Goal: Book appointment/travel/reservation

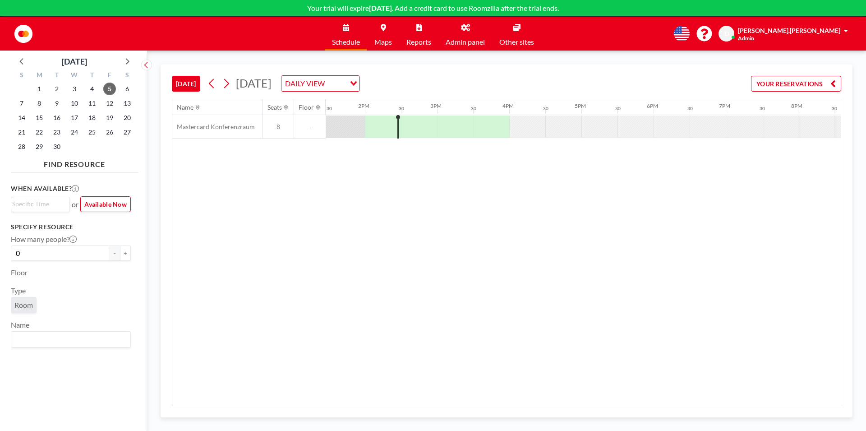
scroll to position [0, 974]
click at [387, 28] on link "Maps" at bounding box center [383, 34] width 32 height 34
click at [442, 120] on div at bounding box center [440, 126] width 36 height 23
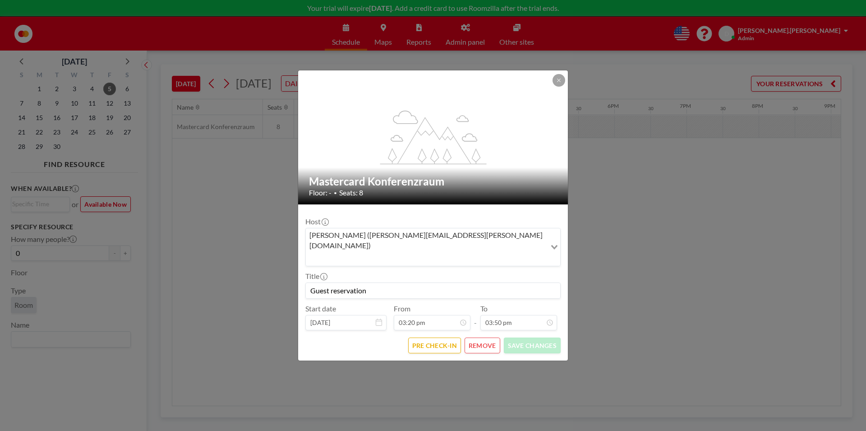
click at [479, 337] on button "REMOVE" at bounding box center [483, 345] width 36 height 16
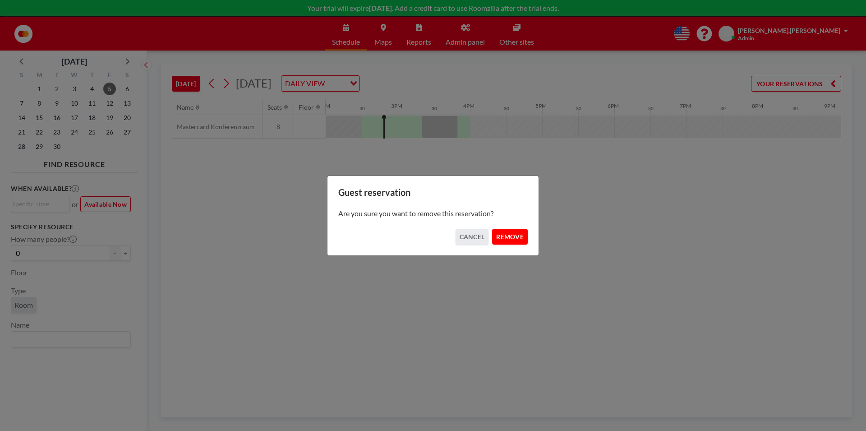
click at [508, 243] on button "REMOVE" at bounding box center [510, 237] width 36 height 16
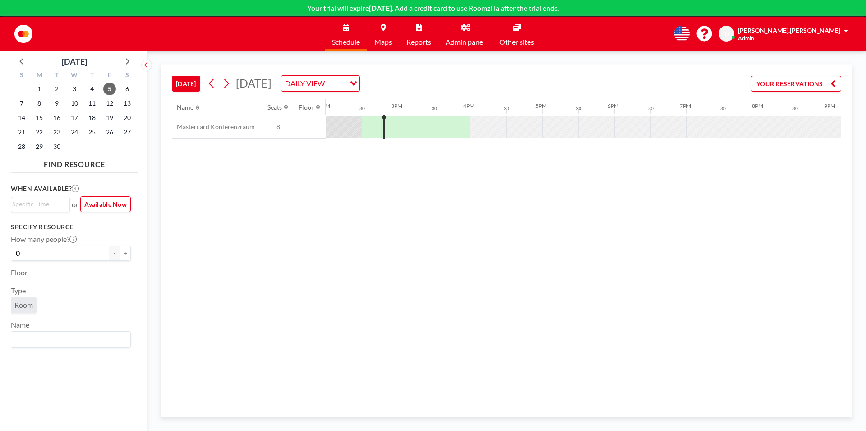
drag, startPoint x: 811, startPoint y: 138, endPoint x: 719, endPoint y: 305, distance: 190.4
click at [731, 138] on div at bounding box center [181, 126] width 1732 height 23
click at [464, 30] on icon at bounding box center [465, 27] width 9 height 7
click at [249, 171] on div "Name Seats Floor 12AM 30 1AM 30 2AM 30 3AM 30 4AM 30 5AM 30 6AM 30 7AM 30 8AM 3…" at bounding box center [506, 252] width 669 height 306
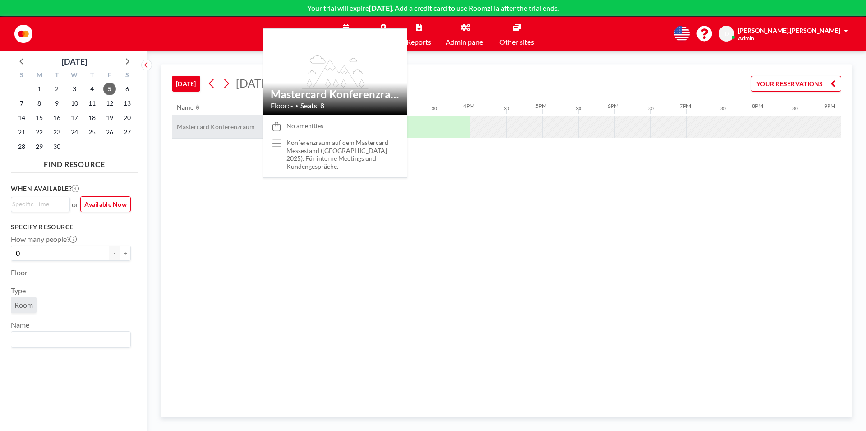
click at [199, 123] on span "Mastercard Konferenzraum" at bounding box center [213, 127] width 83 height 8
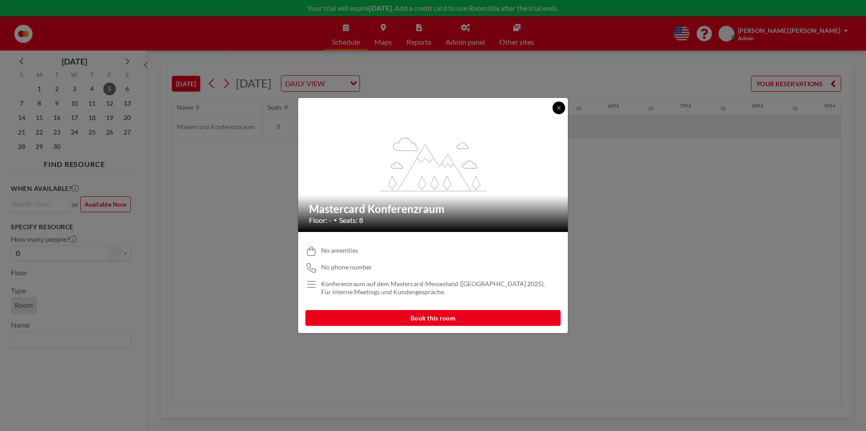
click at [558, 111] on button at bounding box center [559, 108] width 13 height 13
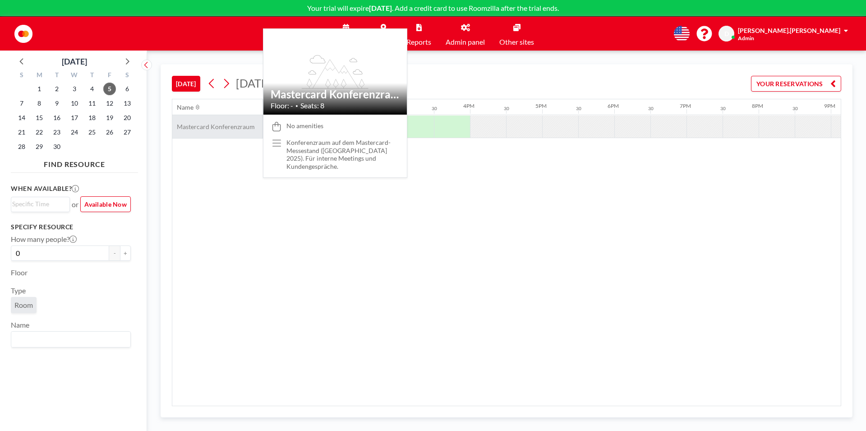
click at [242, 126] on span "Mastercard Konferenzraum" at bounding box center [213, 127] width 83 height 8
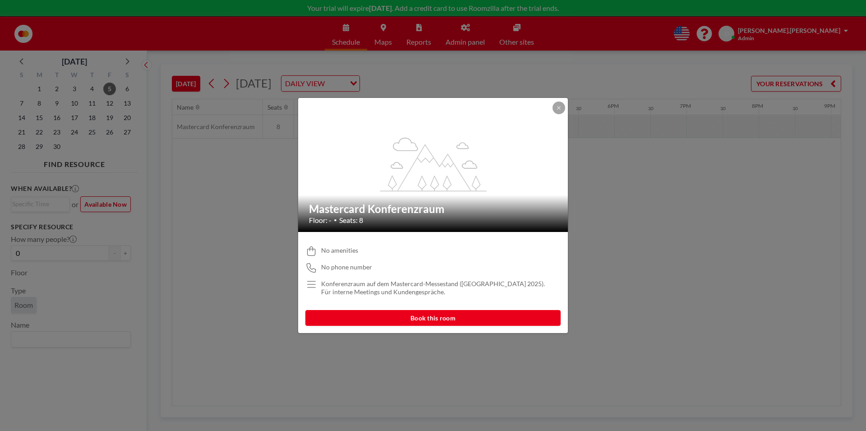
click at [376, 313] on button "Book this room" at bounding box center [432, 318] width 255 height 16
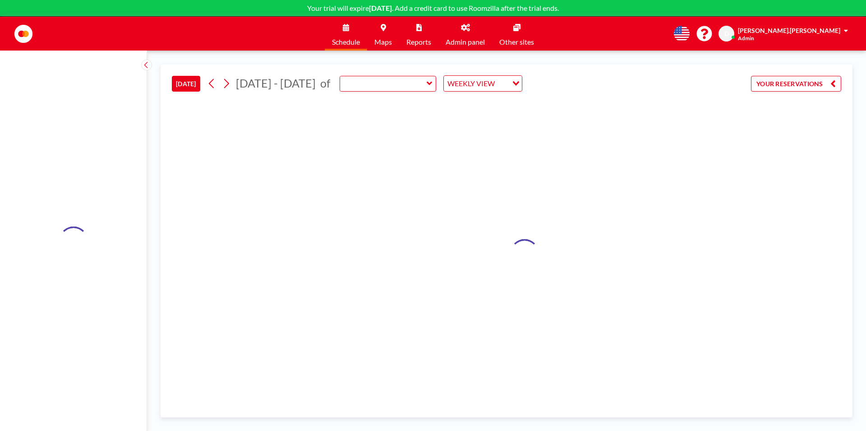
type input "Mastercard Konferenzraum"
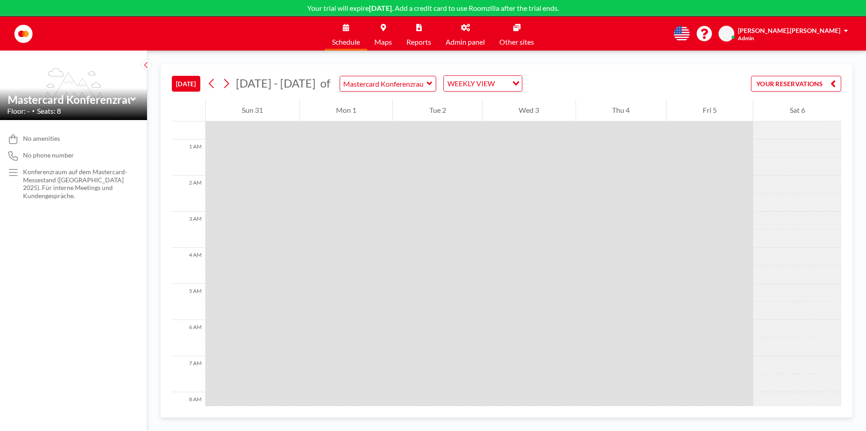
scroll to position [0, 0]
click at [147, 63] on icon at bounding box center [146, 64] width 6 height 9
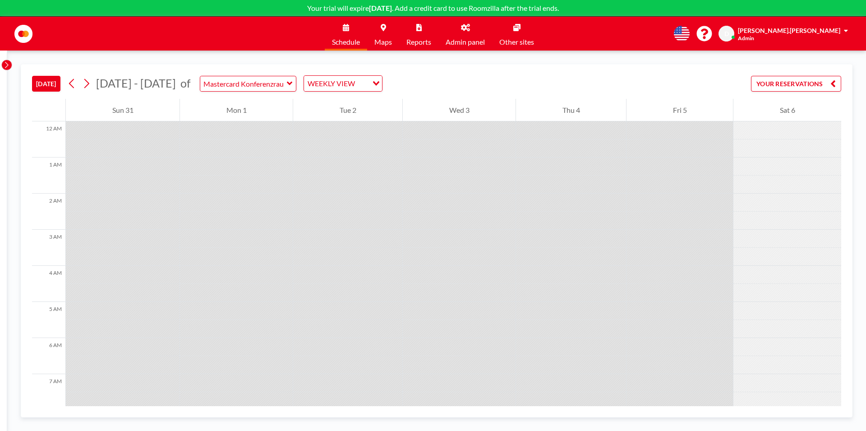
click at [5, 65] on icon at bounding box center [7, 64] width 6 height 9
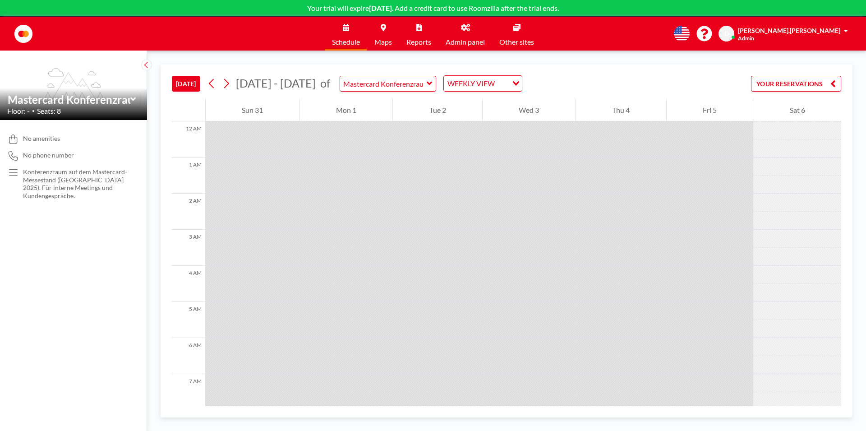
click at [18, 42] on div at bounding box center [23, 34] width 18 height 23
click at [20, 27] on img at bounding box center [23, 34] width 18 height 18
click at [94, 111] on div "Floor: - • Seats: 8" at bounding box center [73, 110] width 133 height 9
click at [344, 34] on link "Schedule" at bounding box center [346, 34] width 42 height 34
click at [499, 82] on div "WEEKLY VIEW" at bounding box center [476, 83] width 64 height 14
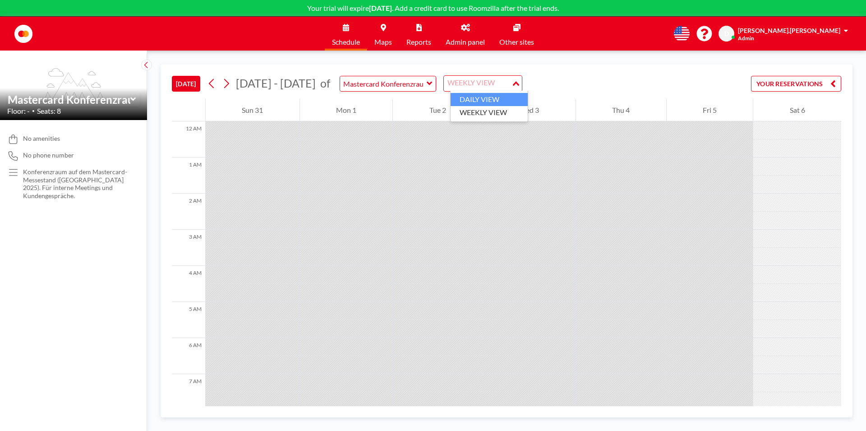
click at [492, 99] on li "DAILY VIEW" at bounding box center [489, 99] width 77 height 13
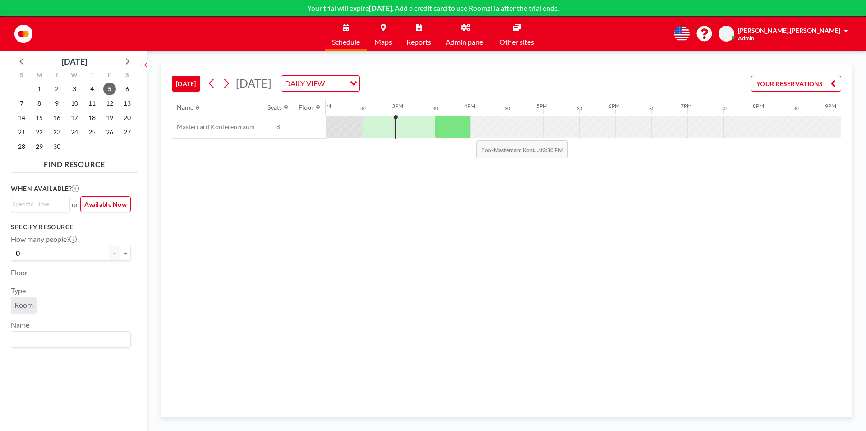
scroll to position [0, 1011]
click at [478, 130] on div at bounding box center [488, 126] width 36 height 22
click at [491, 126] on div at bounding box center [488, 126] width 36 height 22
click at [531, 129] on div at bounding box center [524, 126] width 36 height 22
click at [554, 125] on div at bounding box center [560, 126] width 36 height 22
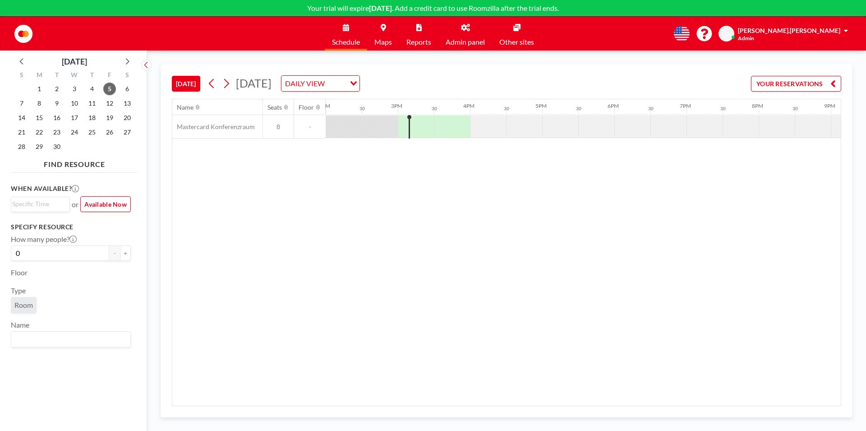
drag, startPoint x: 601, startPoint y: 128, endPoint x: 605, endPoint y: 129, distance: 4.9
click at [601, 128] on div at bounding box center [596, 126] width 36 height 22
click at [763, 83] on button "YOUR RESERVATIONS" at bounding box center [796, 84] width 90 height 16
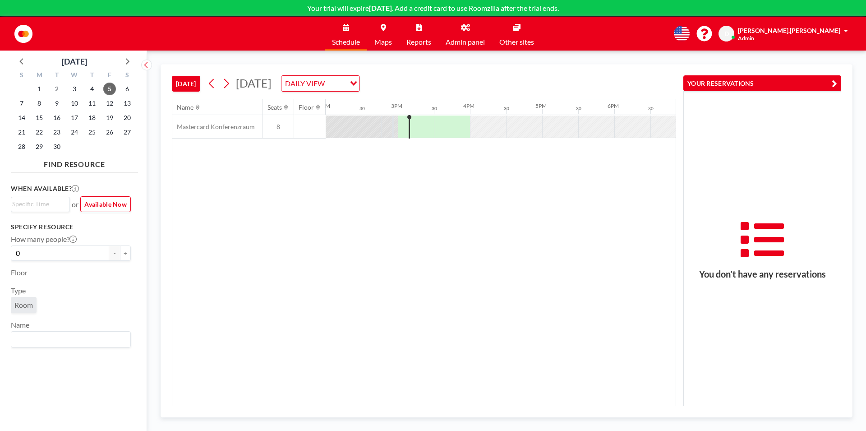
click at [775, 82] on button "YOUR RESERVATIONS" at bounding box center [762, 83] width 158 height 16
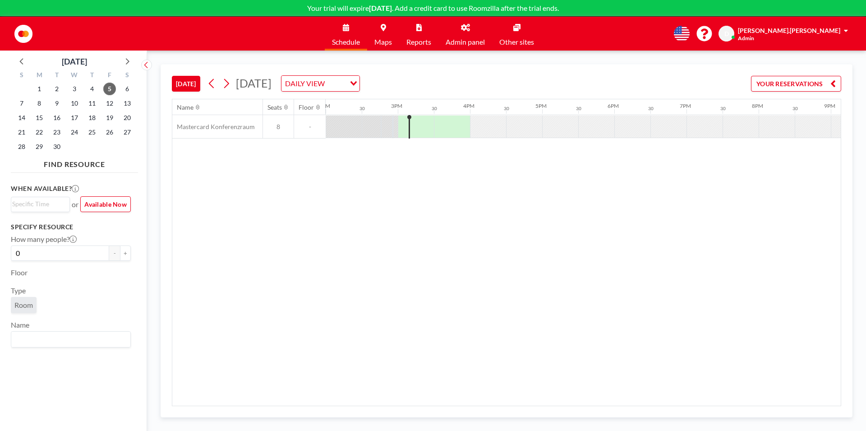
click at [508, 131] on div at bounding box center [524, 126] width 36 height 22
click at [460, 131] on div at bounding box center [452, 126] width 36 height 23
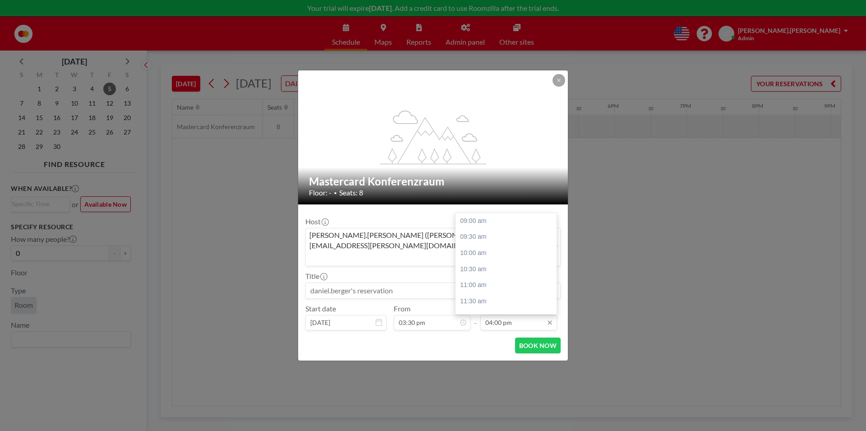
scroll to position [140, 0]
click at [401, 283] on input at bounding box center [433, 290] width 254 height 15
type input "Meeting 1"
click at [453, 315] on input "03:30 pm" at bounding box center [432, 322] width 77 height 15
click at [548, 337] on button "BOOK NOW" at bounding box center [538, 345] width 46 height 16
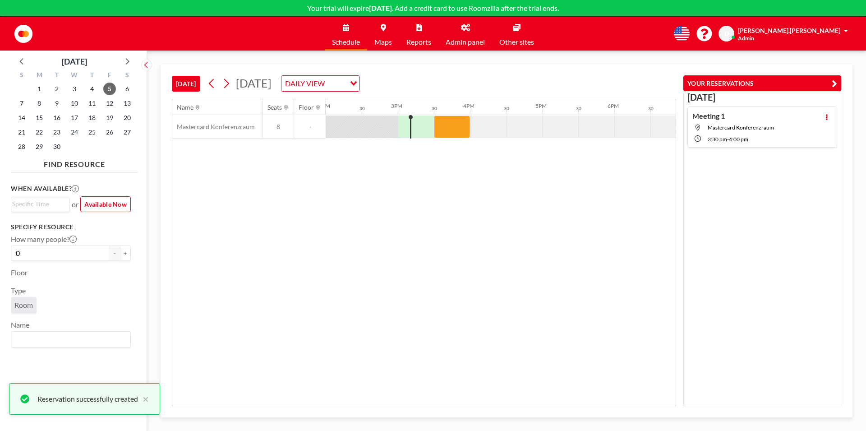
click at [456, 44] on span "Admin panel" at bounding box center [465, 41] width 39 height 7
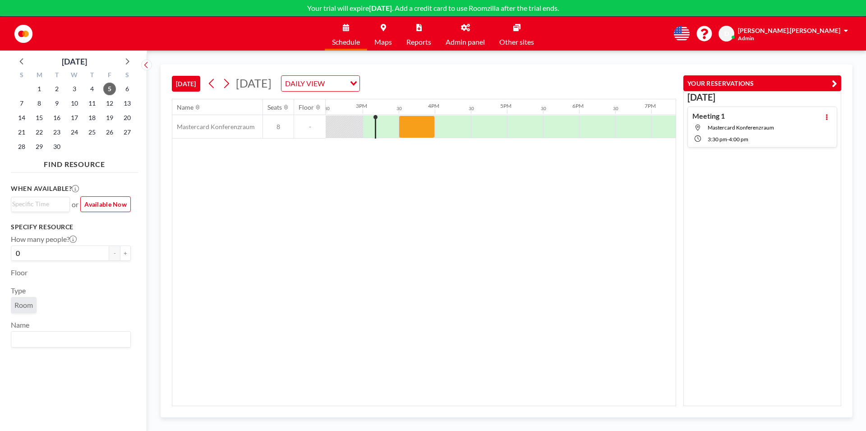
scroll to position [0, 1047]
click at [564, 128] on div at bounding box center [560, 126] width 36 height 23
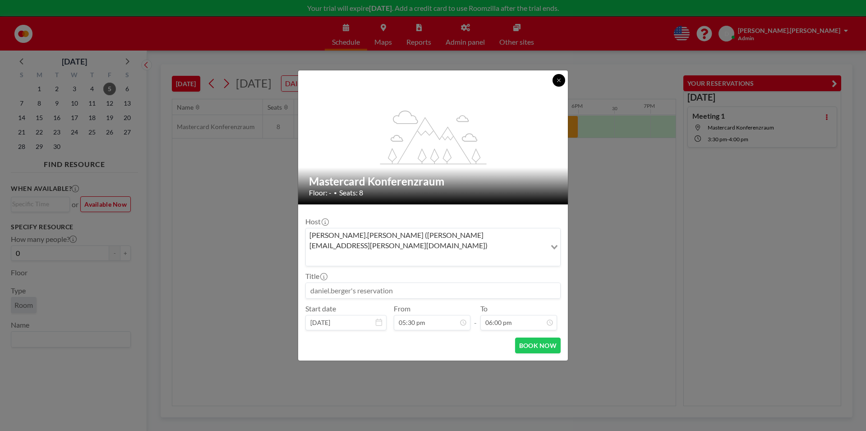
click at [562, 83] on icon at bounding box center [558, 80] width 5 height 5
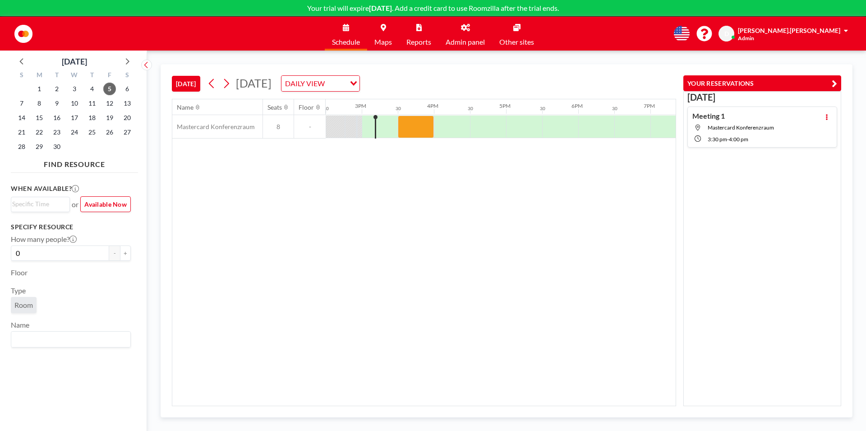
click at [351, 40] on span "Schedule" at bounding box center [346, 41] width 28 height 7
drag, startPoint x: 329, startPoint y: 170, endPoint x: 328, endPoint y: 175, distance: 5.1
click at [328, 171] on div "Name Seats Floor 12AM 30 1AM 30 2AM 30 3AM 30 4AM 30 5AM 30 6AM 30 7AM 30 8AM 3…" at bounding box center [423, 252] width 503 height 306
click at [349, 37] on link "Schedule" at bounding box center [346, 34] width 42 height 34
click at [492, 127] on div at bounding box center [488, 126] width 36 height 23
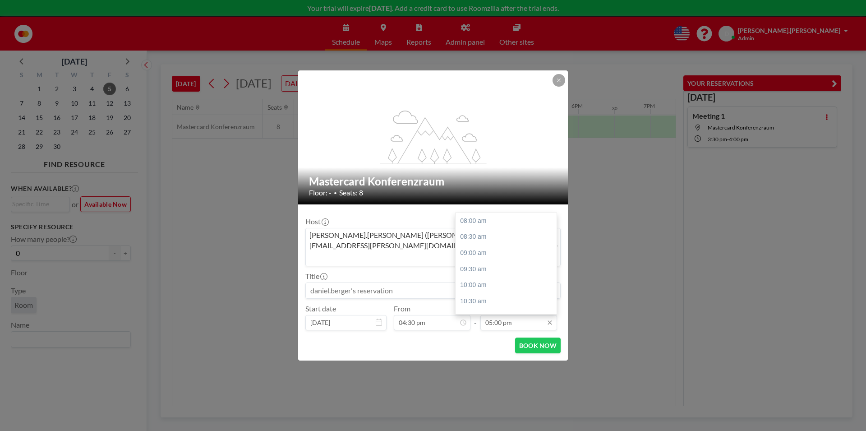
scroll to position [289, 0]
click at [501, 261] on div "06:30 pm" at bounding box center [508, 269] width 105 height 16
type input "06:30 pm"
click at [524, 337] on button "BOOK NOW" at bounding box center [538, 345] width 46 height 16
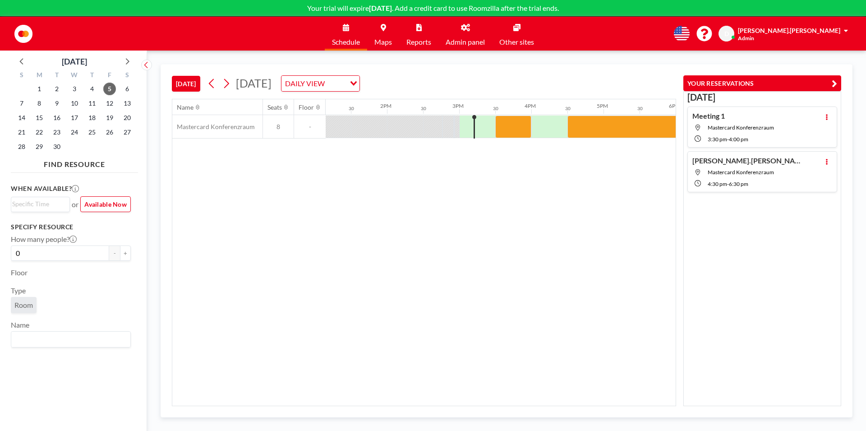
scroll to position [0, 946]
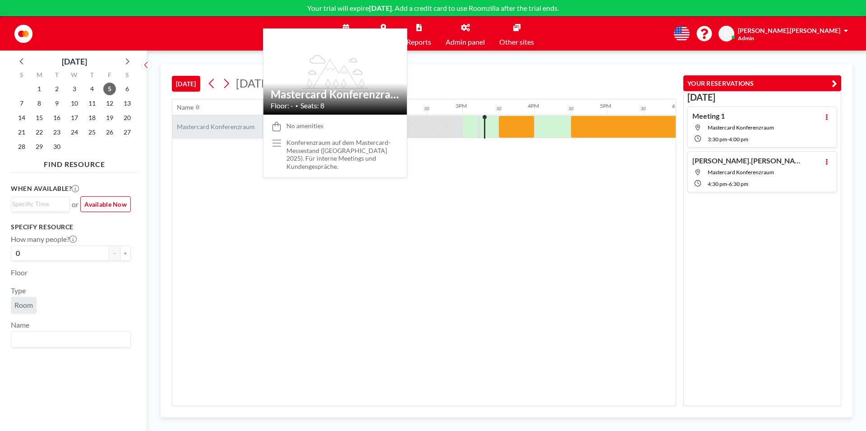
click at [235, 125] on span "Mastercard Konferenzraum" at bounding box center [213, 127] width 83 height 8
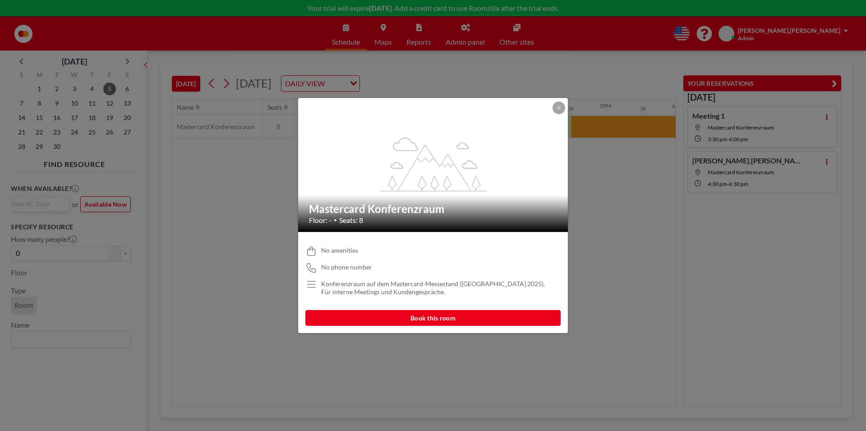
drag, startPoint x: 593, startPoint y: 213, endPoint x: 622, endPoint y: 205, distance: 30.1
click at [595, 213] on div "flex-grow: 1.2; Mastercard Konferenzraum Floor: - • Seats: 8 No amenities No ph…" at bounding box center [433, 215] width 866 height 431
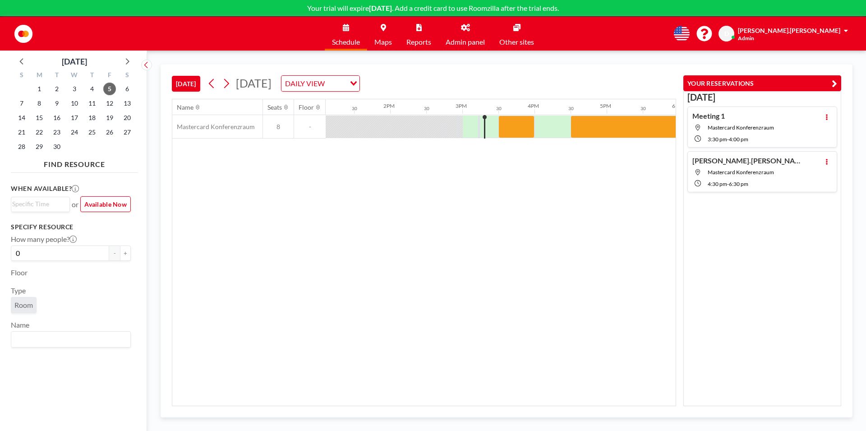
click at [728, 79] on button "YOUR RESERVATIONS" at bounding box center [762, 83] width 158 height 16
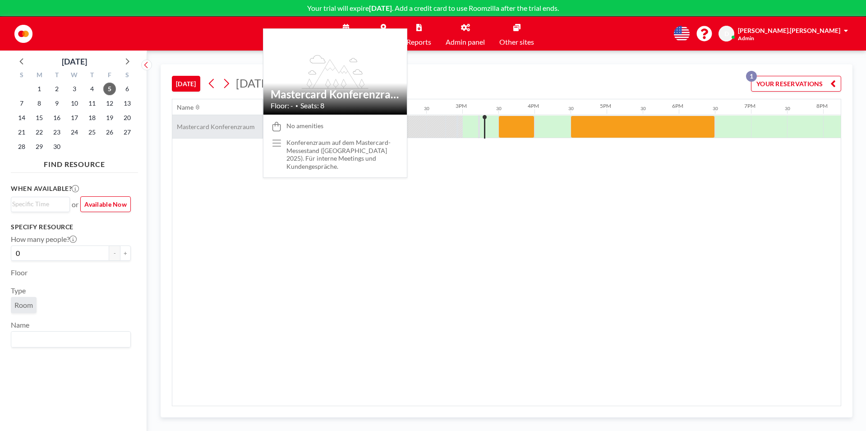
click at [222, 128] on span "Mastercard Konferenzraum" at bounding box center [213, 127] width 83 height 8
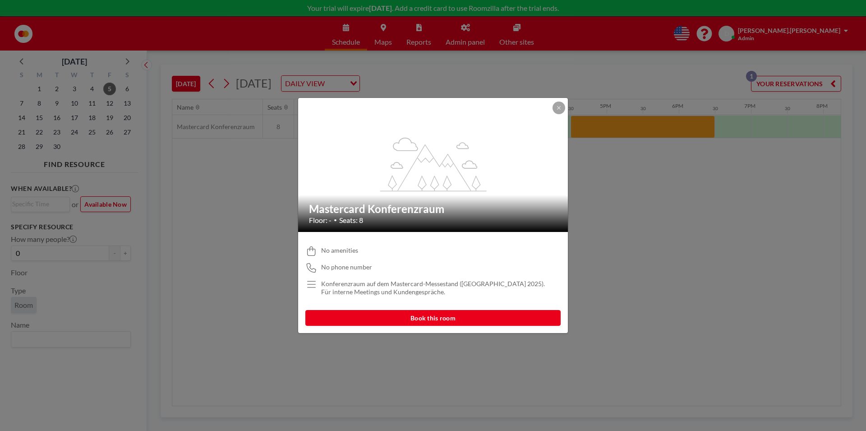
click at [228, 221] on div "flex-grow: 1.2; Mastercard Konferenzraum Floor: - • Seats: 8 No amenities No ph…" at bounding box center [433, 215] width 866 height 431
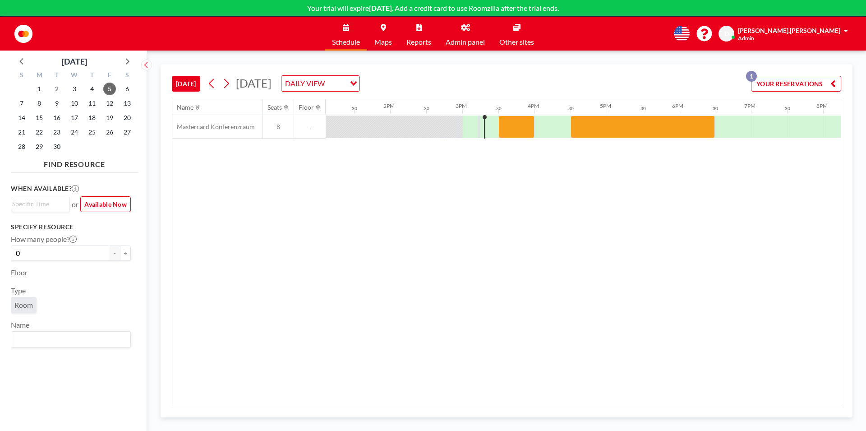
click at [457, 23] on link "Admin panel" at bounding box center [466, 34] width 54 height 34
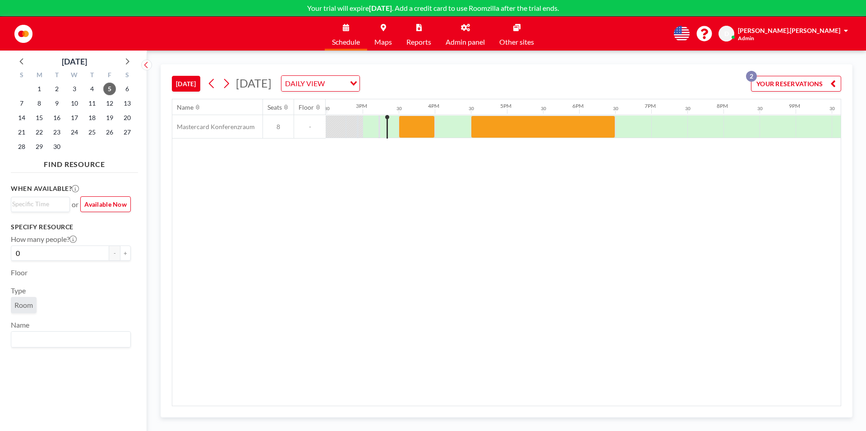
scroll to position [0, 1047]
click at [546, 131] on div at bounding box center [542, 126] width 144 height 23
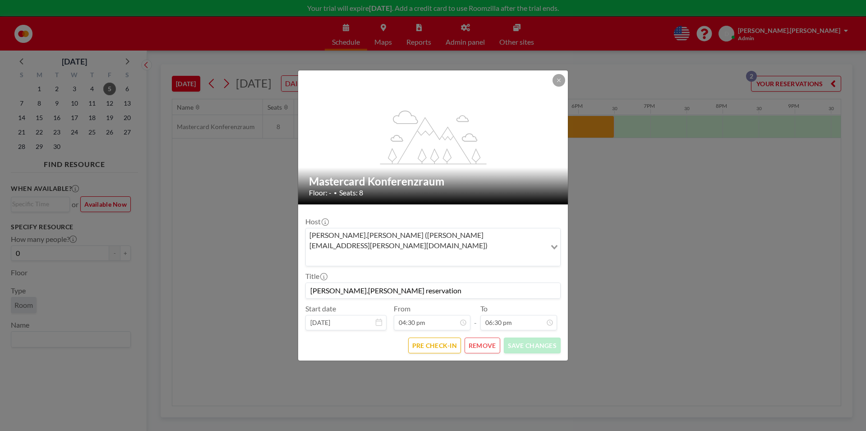
scroll to position [0, 0]
click at [489, 337] on button "REMOVE" at bounding box center [483, 345] width 36 height 16
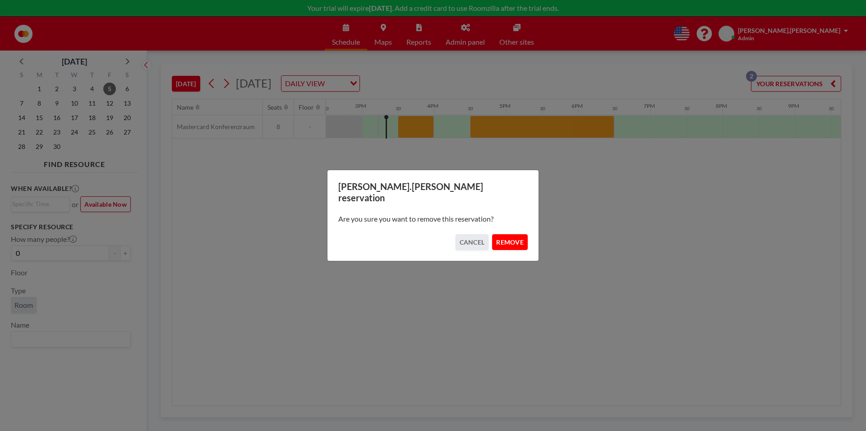
click at [511, 234] on button "REMOVE" at bounding box center [510, 242] width 36 height 16
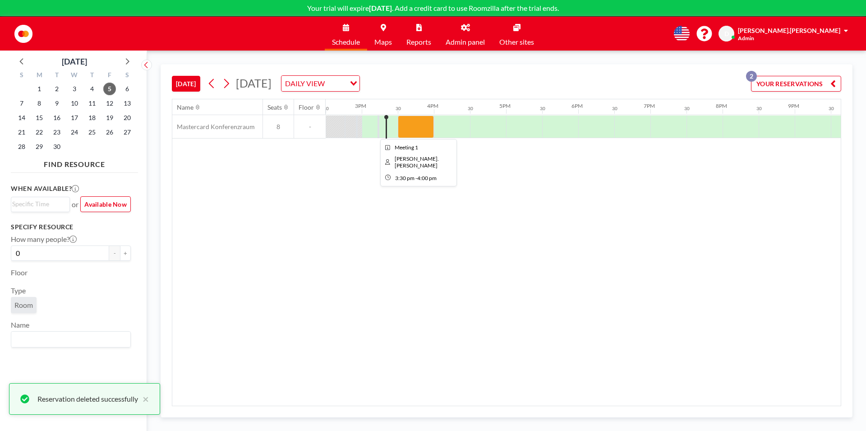
click at [417, 125] on div at bounding box center [416, 126] width 36 height 23
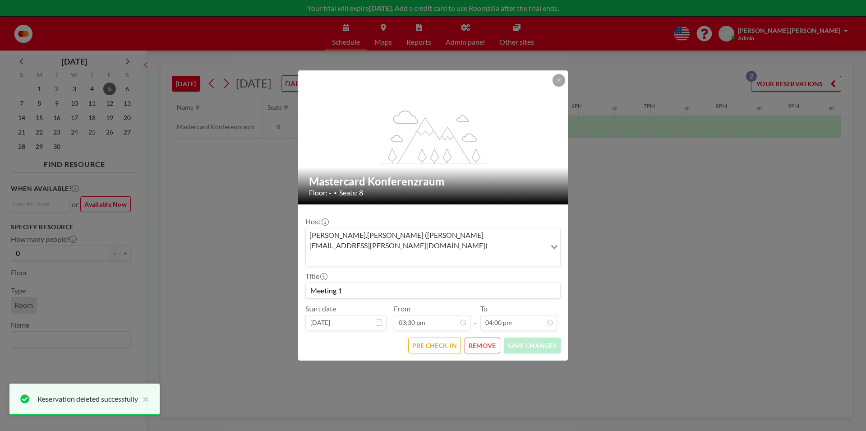
click at [478, 337] on button "REMOVE" at bounding box center [483, 345] width 36 height 16
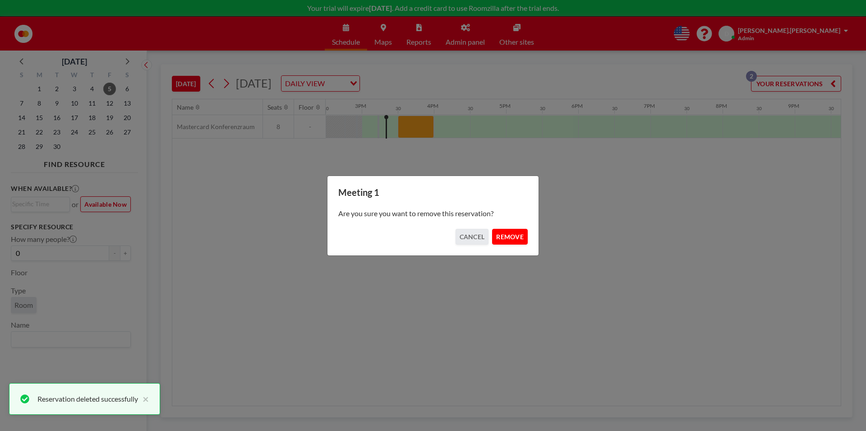
click at [500, 229] on button "REMOVE" at bounding box center [510, 237] width 36 height 16
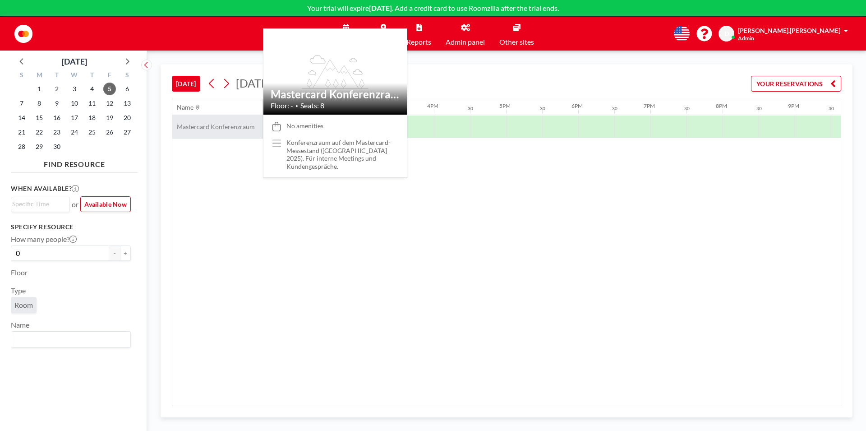
click at [218, 129] on span "Mastercard Konferenzraum" at bounding box center [213, 127] width 83 height 8
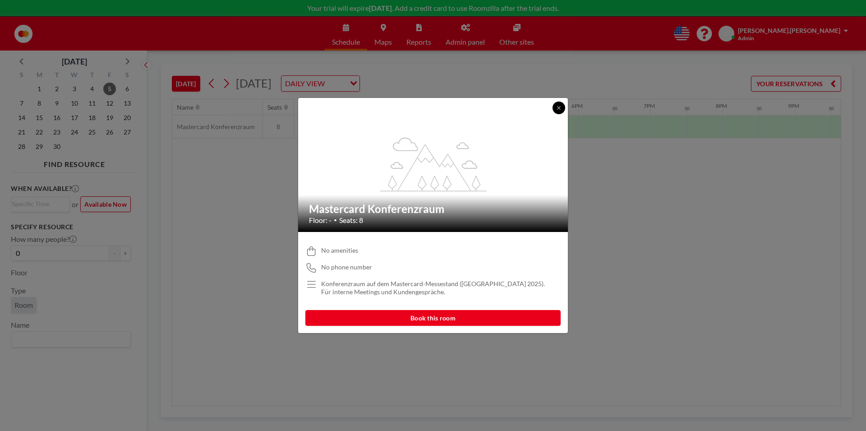
drag, startPoint x: 558, startPoint y: 106, endPoint x: 392, endPoint y: 87, distance: 167.1
click at [550, 107] on div "flex-grow: 1.2; Mastercard Konferenzraum Floor: - • Seats: 8" at bounding box center [433, 165] width 271 height 134
click at [560, 112] on button at bounding box center [559, 108] width 13 height 13
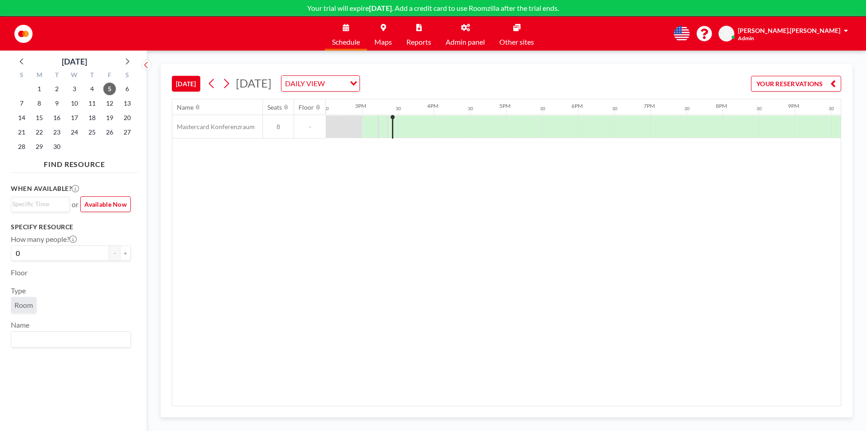
click at [480, 40] on span "Admin panel" at bounding box center [465, 41] width 39 height 7
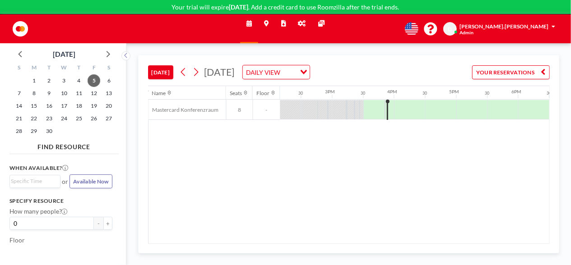
scroll to position [0, 880]
click at [305, 23] on icon at bounding box center [302, 24] width 8 height 6
click at [302, 22] on icon at bounding box center [302, 24] width 8 height 6
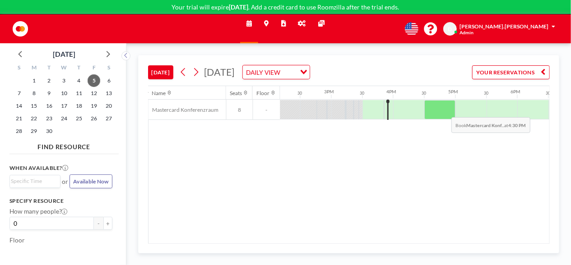
click at [443, 109] on div at bounding box center [439, 109] width 31 height 19
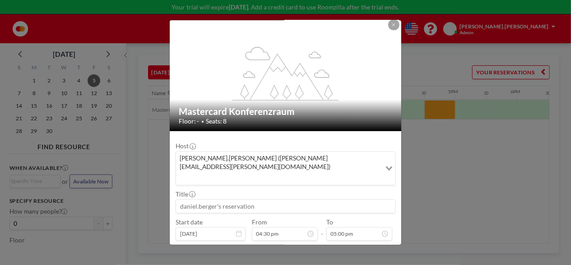
scroll to position [5, 0]
click at [230, 121] on div "Floor: - • Seats: 8" at bounding box center [286, 120] width 214 height 8
drag, startPoint x: 265, startPoint y: 121, endPoint x: 277, endPoint y: 122, distance: 11.8
click at [266, 122] on div "Floor: - • Seats: 8" at bounding box center [286, 120] width 214 height 8
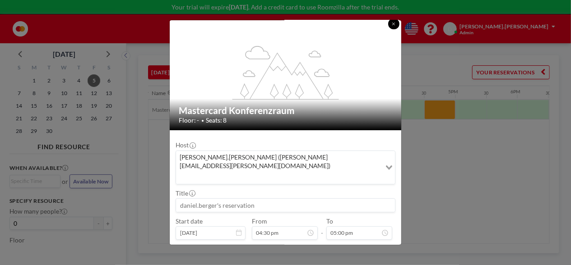
click at [392, 25] on icon at bounding box center [394, 24] width 4 height 5
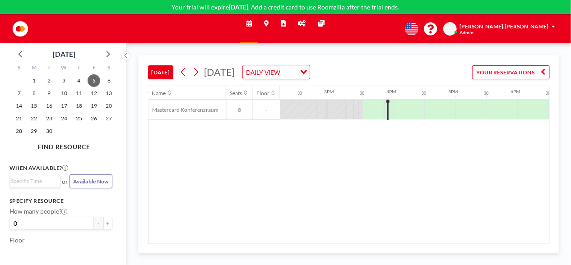
click at [250, 23] on icon at bounding box center [248, 24] width 5 height 6
click at [305, 23] on icon at bounding box center [302, 24] width 8 height 6
click at [302, 22] on icon at bounding box center [302, 24] width 8 height 6
